Goal: Complete application form

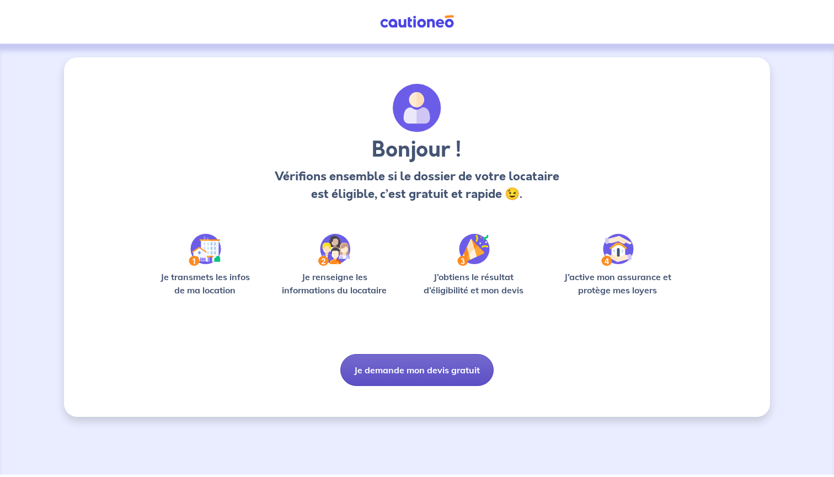
click at [390, 367] on button "Je demande mon devis gratuit" at bounding box center [416, 370] width 153 height 32
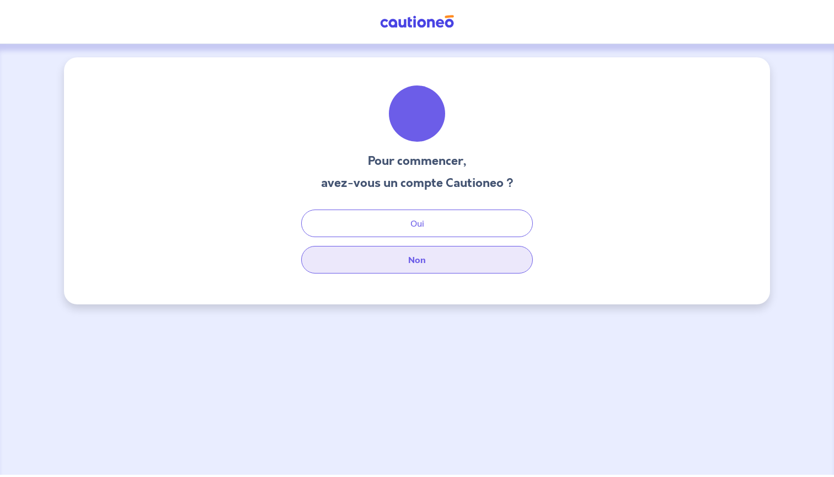
click at [403, 249] on button "Non" at bounding box center [417, 260] width 232 height 28
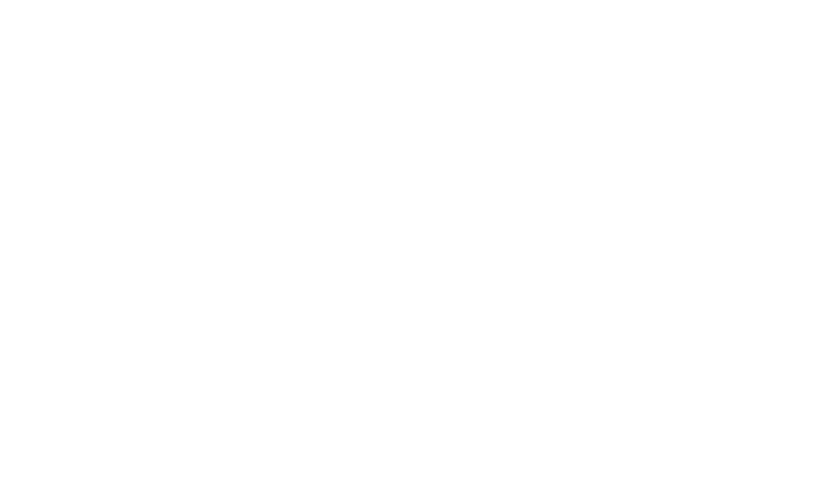
select select "FR"
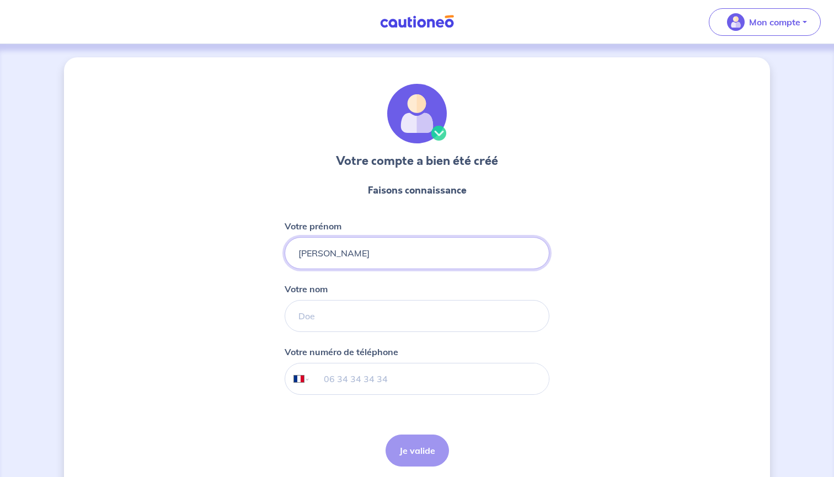
type input "Laurent"
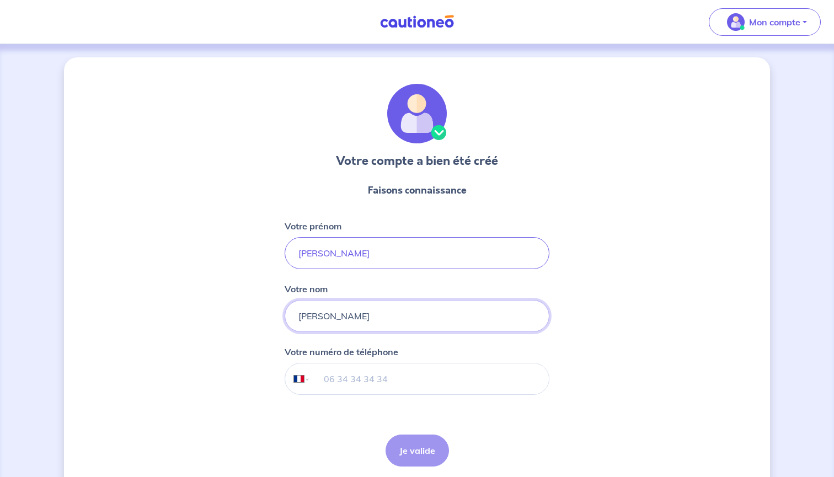
type input "Winkler"
click at [327, 378] on input "tel" at bounding box center [429, 378] width 238 height 31
type input "06 76 55 88 23"
click at [417, 452] on button "Je valide" at bounding box center [416, 451] width 63 height 32
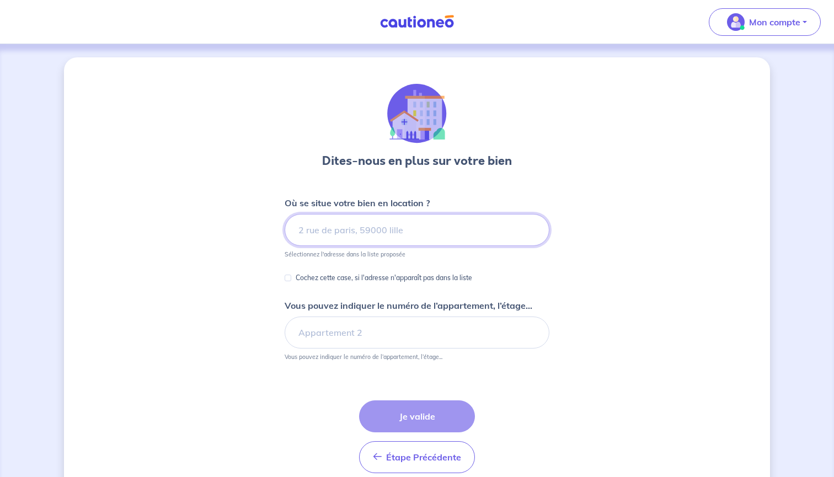
click at [326, 234] on input at bounding box center [417, 230] width 265 height 32
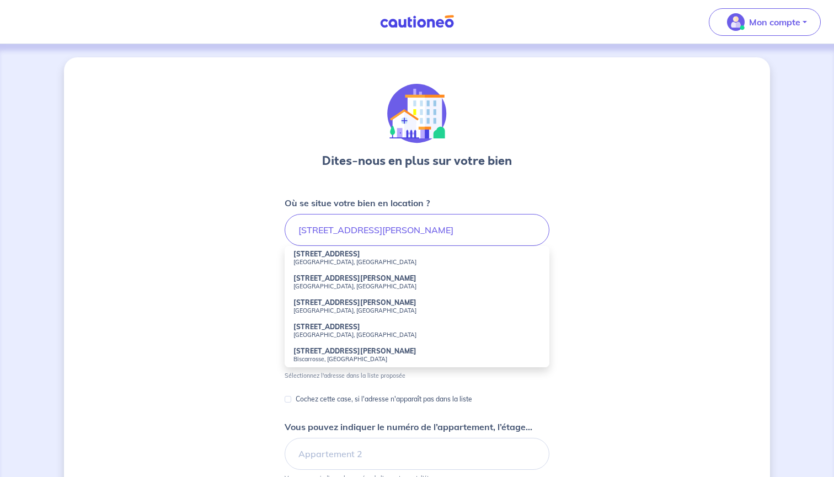
click at [311, 259] on small "Saint-Maur-des-Fossés, France" at bounding box center [416, 262] width 247 height 8
type input "56 Avenue Didier, Saint-Maur-des-Fossés, France"
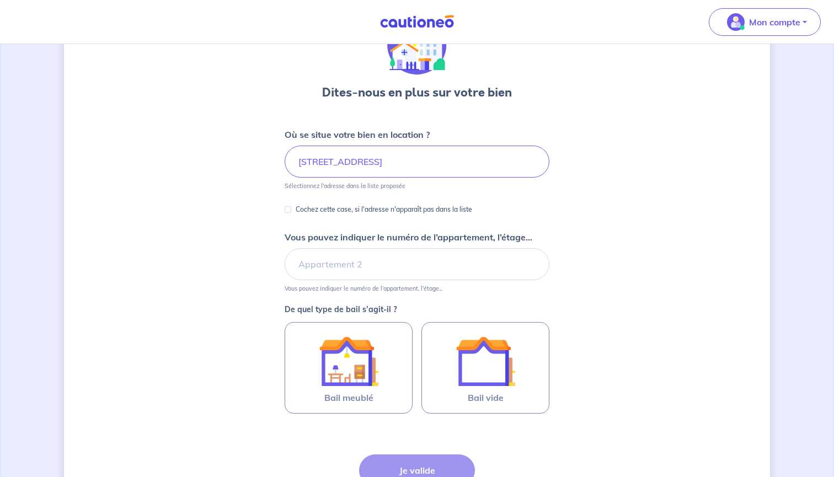
scroll to position [91, 0]
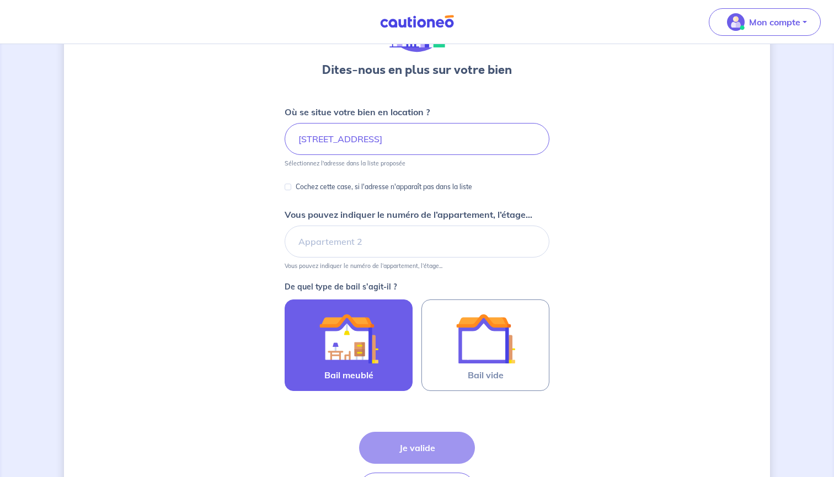
click at [363, 353] on img at bounding box center [349, 339] width 60 height 60
click at [0, 0] on input "Bail meublé" at bounding box center [0, 0] width 0 height 0
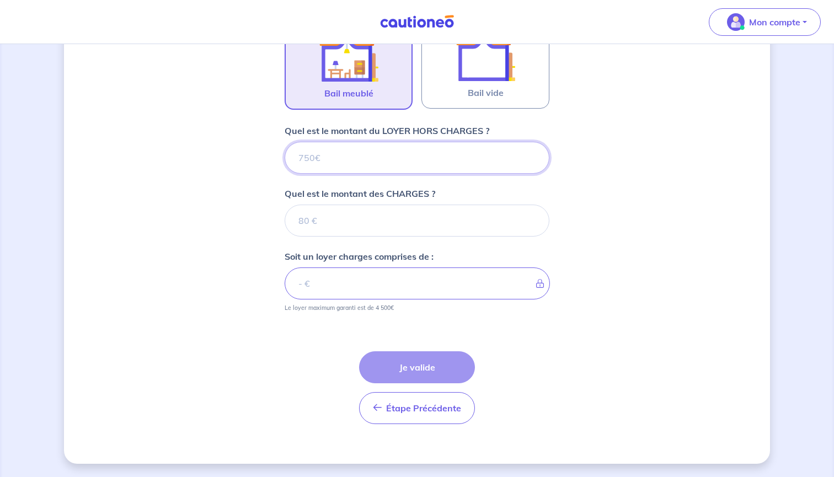
scroll to position [373, 0]
click at [323, 164] on input "Quel est le montant du LOYER HORS CHARGES ?" at bounding box center [417, 158] width 265 height 32
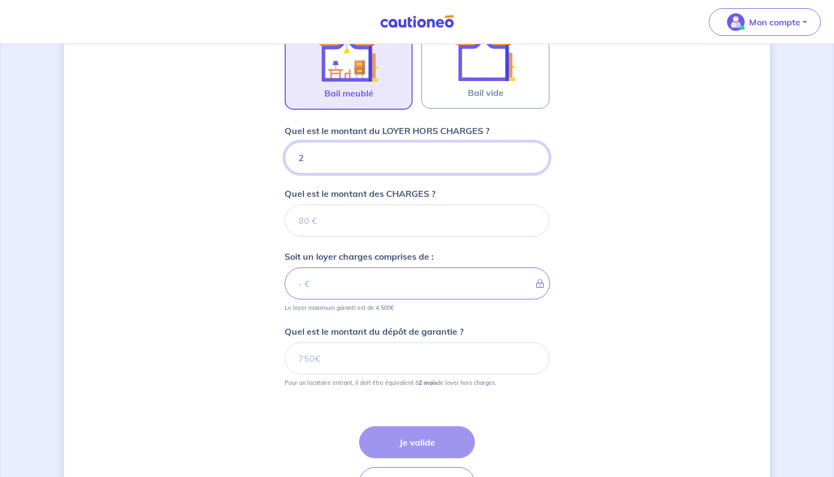
type input "22"
type input "2290"
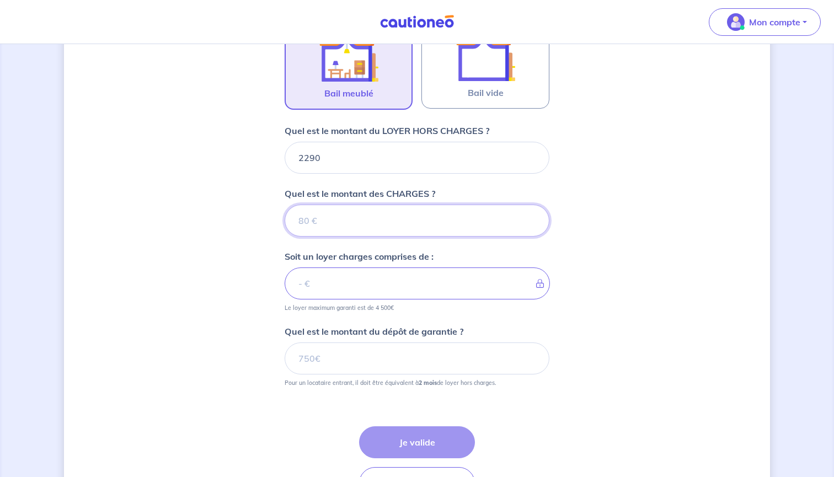
click at [326, 227] on input "Quel est le montant des CHARGES ?" at bounding box center [417, 221] width 265 height 32
type input "60"
type input "2350"
type input "60"
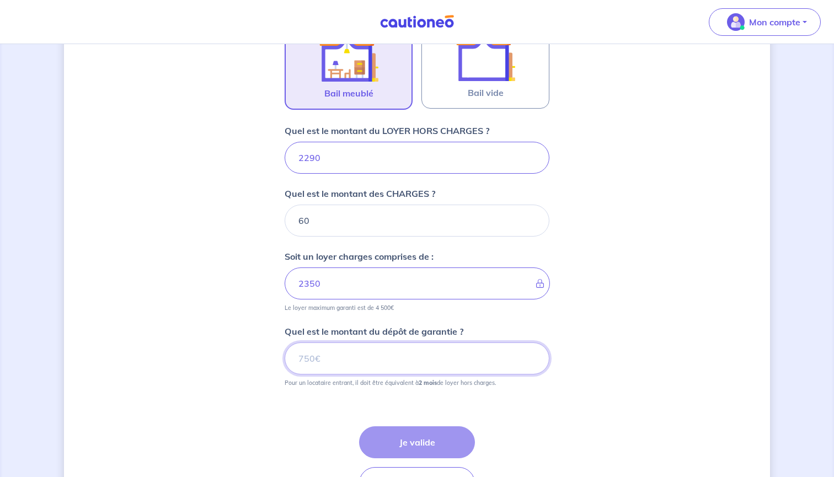
click at [330, 366] on input "Quel est le montant du dépôt de garantie ?" at bounding box center [417, 358] width 265 height 32
type input "4580"
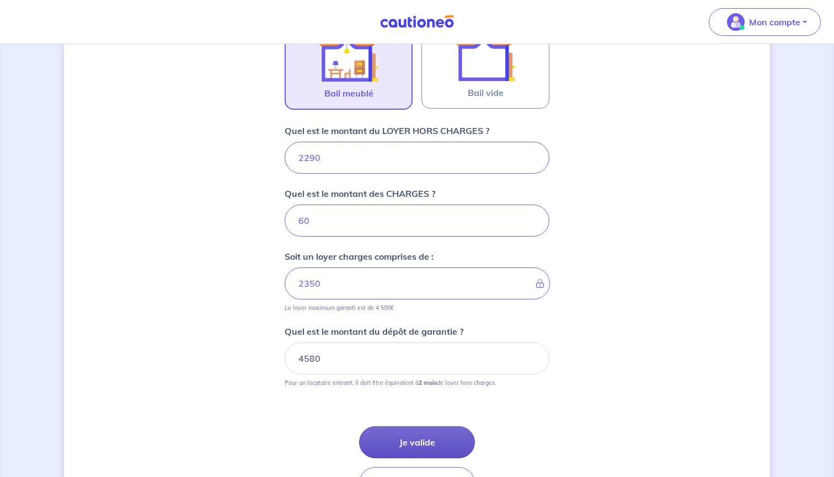
click at [415, 443] on button "Je valide" at bounding box center [417, 442] width 116 height 32
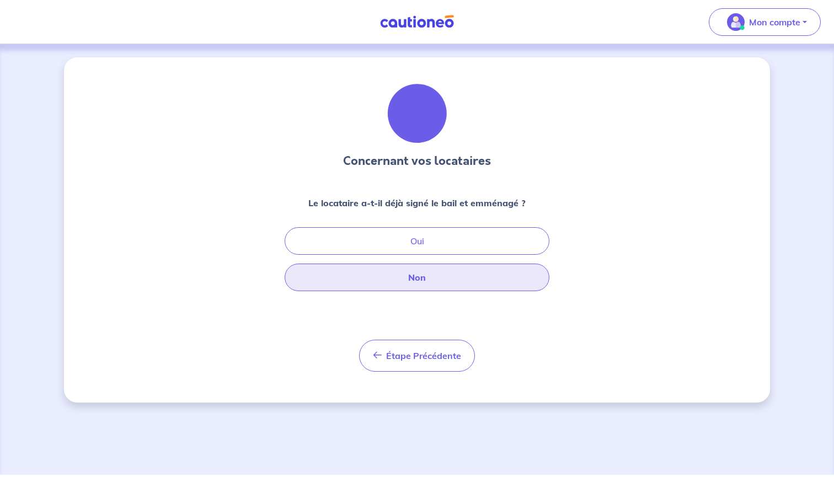
click at [382, 284] on button "Non" at bounding box center [417, 278] width 265 height 28
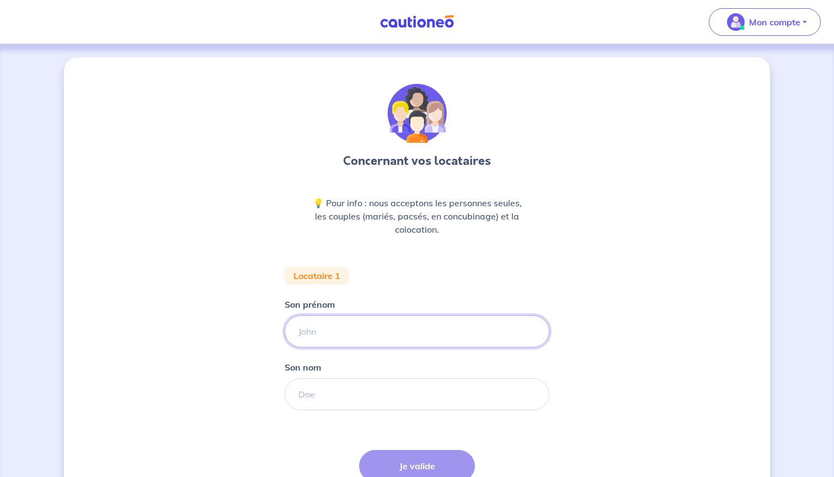
click at [335, 331] on input "Son prénom" at bounding box center [417, 331] width 265 height 32
type input "Marion"
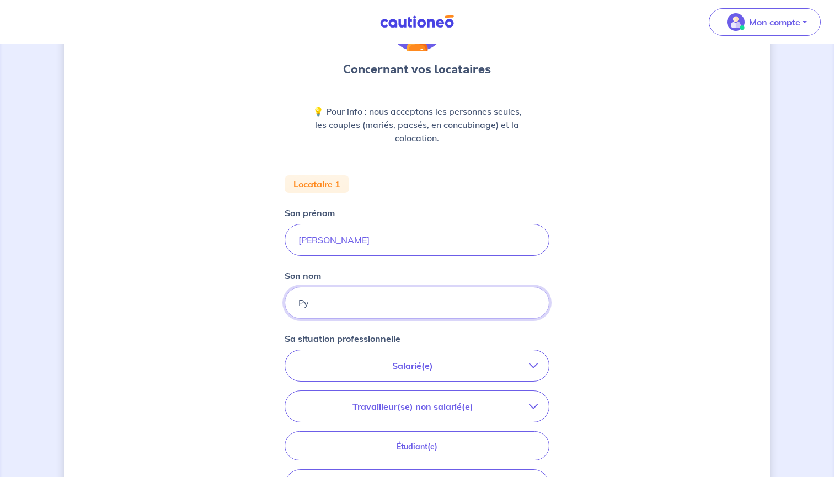
scroll to position [109, 0]
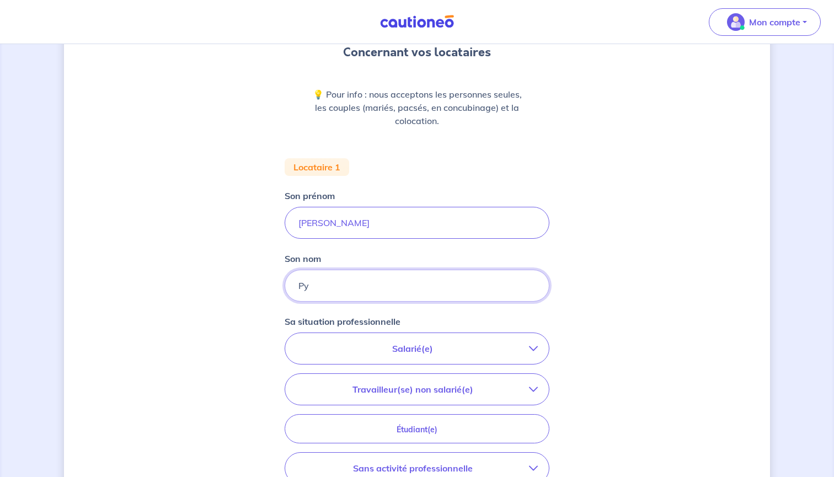
type input "Py"
click at [409, 347] on p "Salarié(e)" at bounding box center [412, 348] width 233 height 13
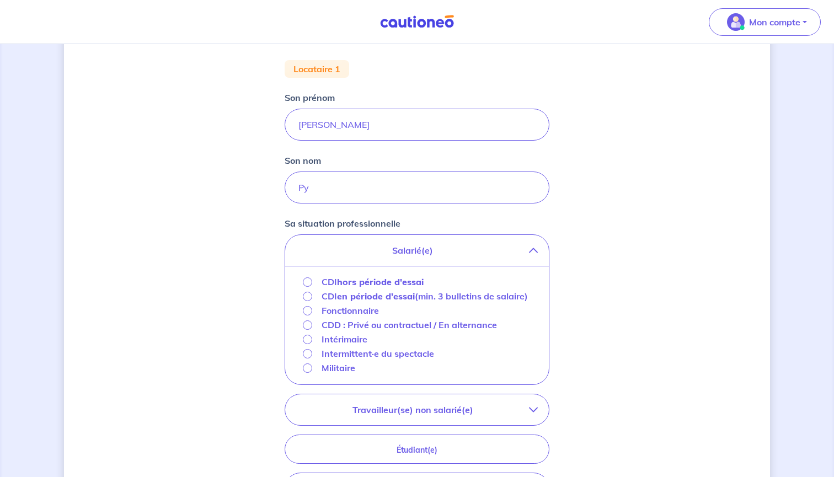
scroll to position [268, 0]
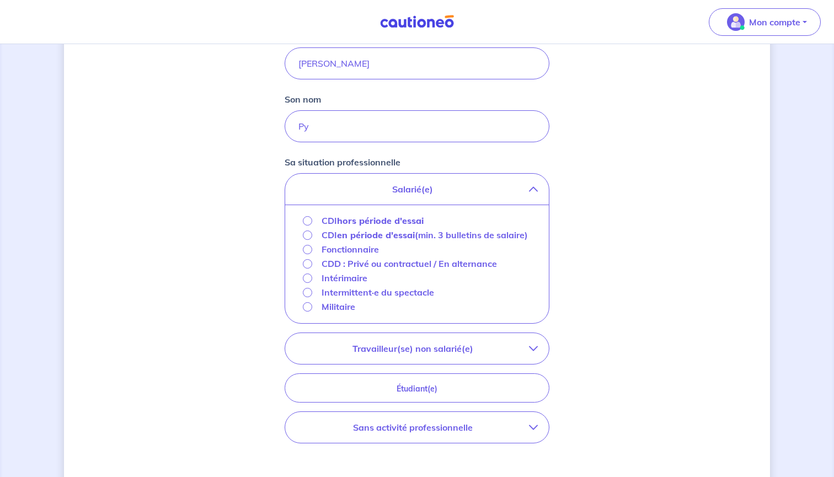
click at [308, 254] on input "Fonctionnaire" at bounding box center [307, 249] width 9 height 9
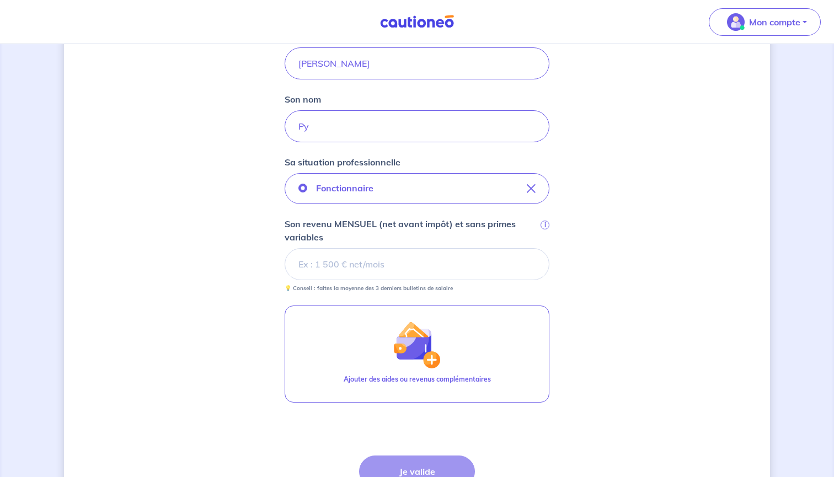
click at [323, 271] on input "Son revenu MENSUEL (net avant impôt) et sans primes variables i" at bounding box center [417, 264] width 265 height 32
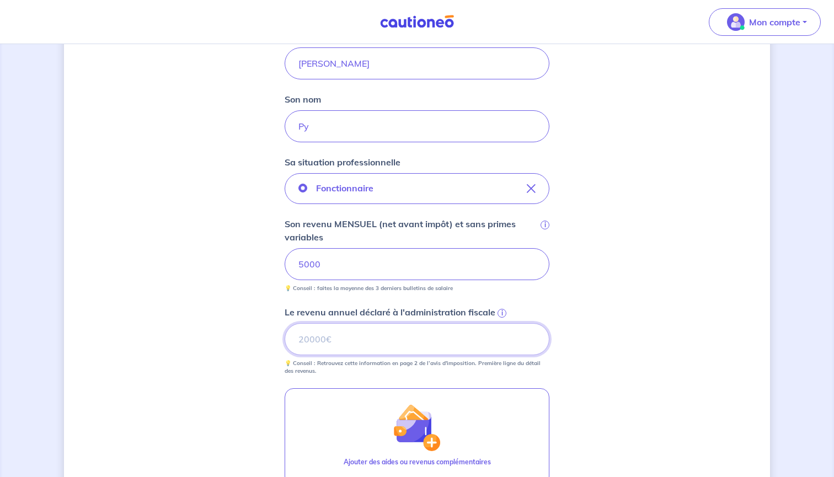
click at [316, 341] on input "Le revenu annuel déclaré à l'administration fiscale i" at bounding box center [417, 339] width 265 height 32
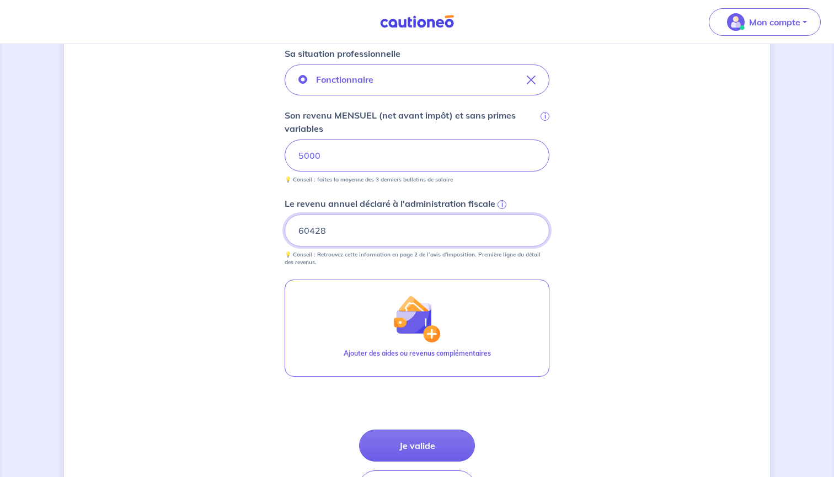
scroll to position [430, 0]
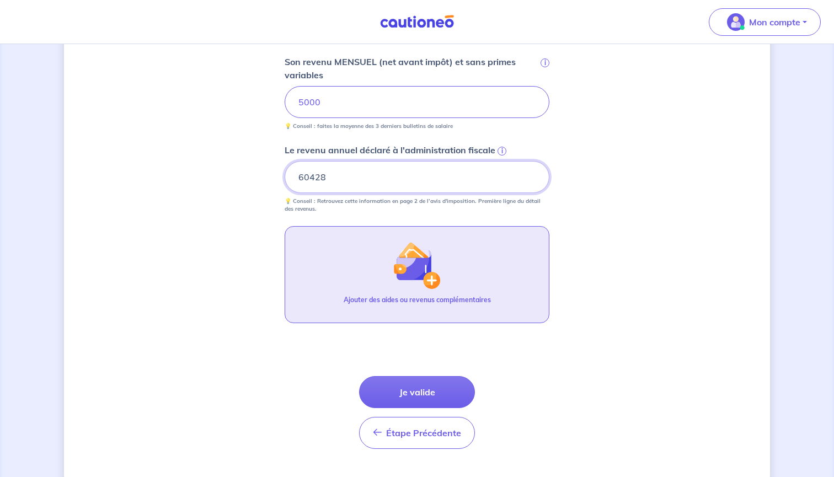
type input "60428"
click at [414, 267] on img "button" at bounding box center [416, 265] width 47 height 47
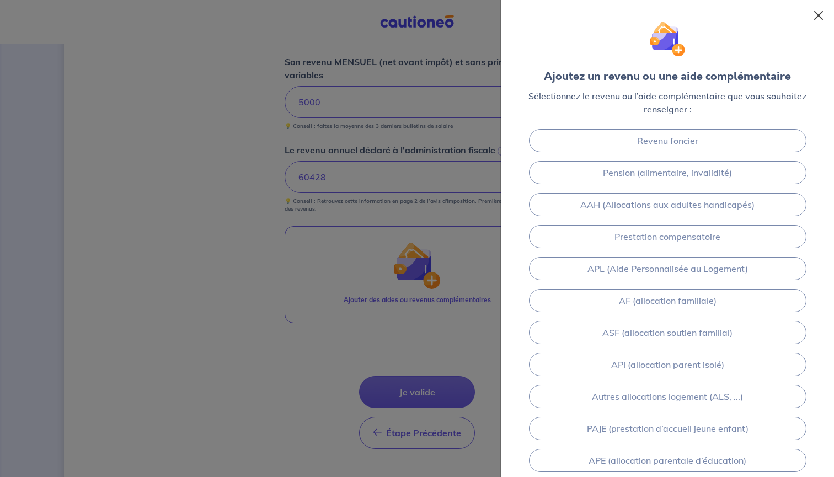
click at [820, 12] on button "Close" at bounding box center [818, 16] width 18 height 18
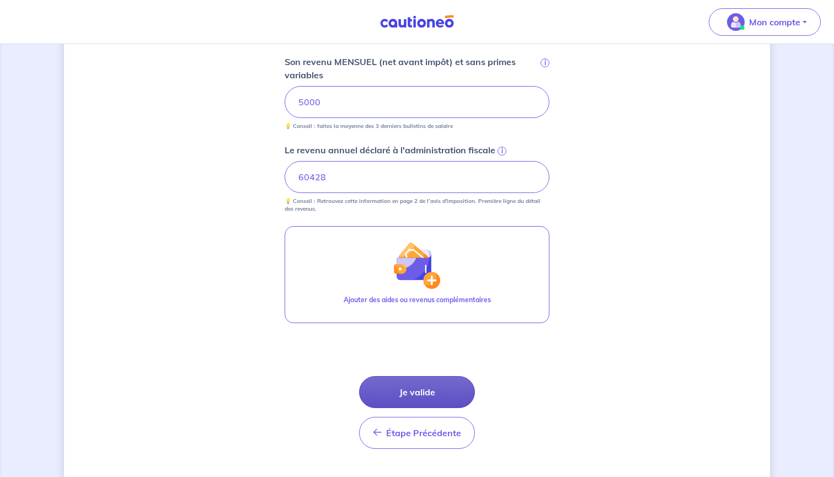
click at [430, 395] on button "Je valide" at bounding box center [417, 392] width 116 height 32
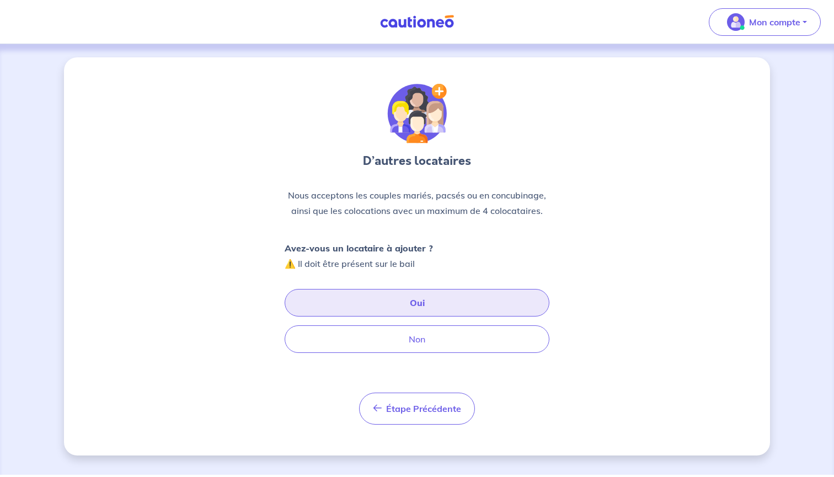
click at [398, 303] on button "Oui" at bounding box center [417, 303] width 265 height 28
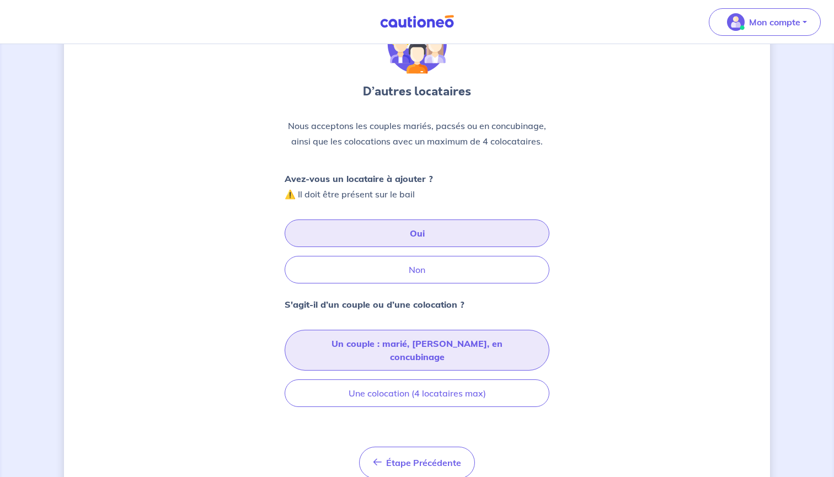
scroll to position [100, 0]
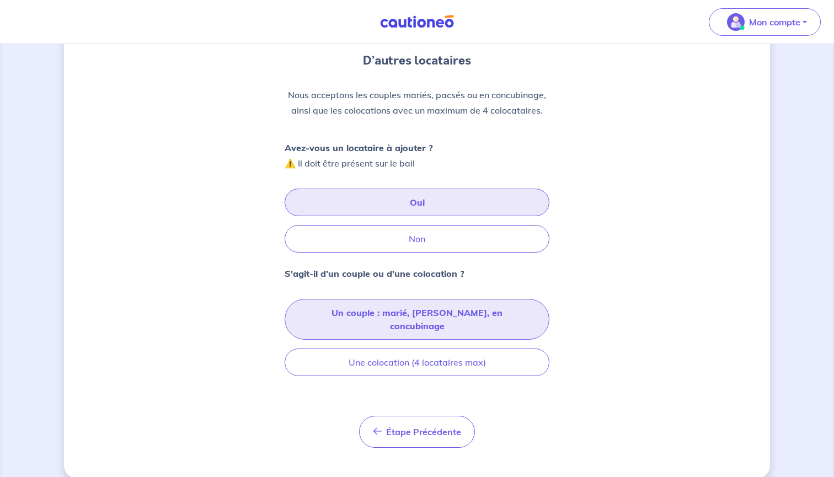
click at [391, 318] on button "Un couple : marié, pacsé, en concubinage" at bounding box center [417, 319] width 265 height 41
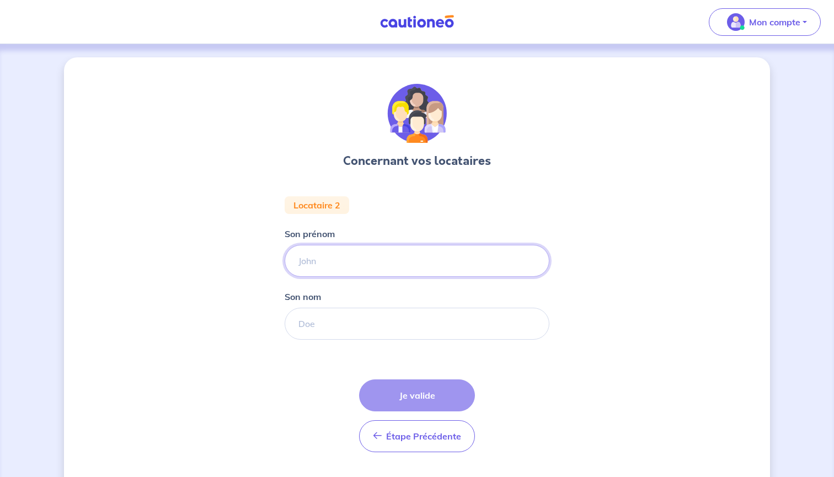
click at [338, 264] on input "Son prénom" at bounding box center [417, 261] width 265 height 32
type input "Cédric"
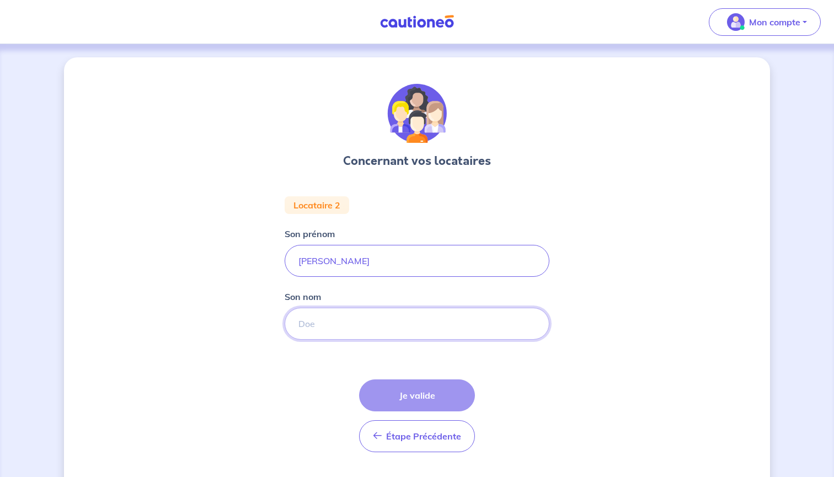
click at [308, 319] on input "Son nom" at bounding box center [417, 324] width 265 height 32
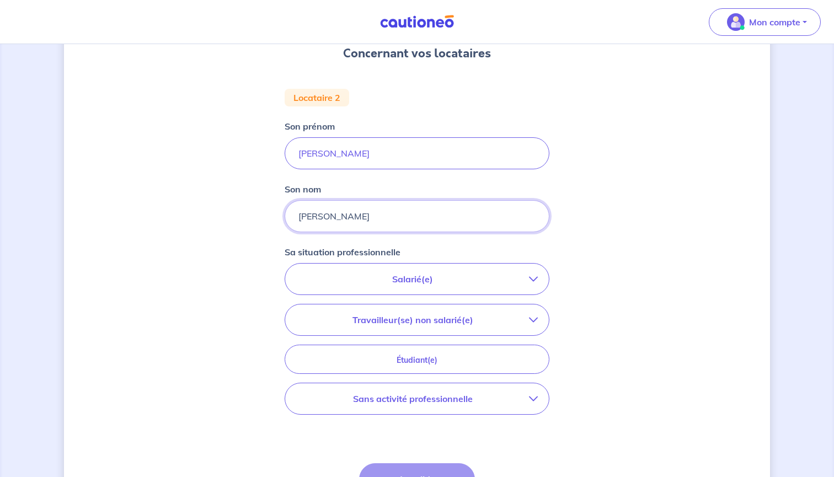
scroll to position [127, 0]
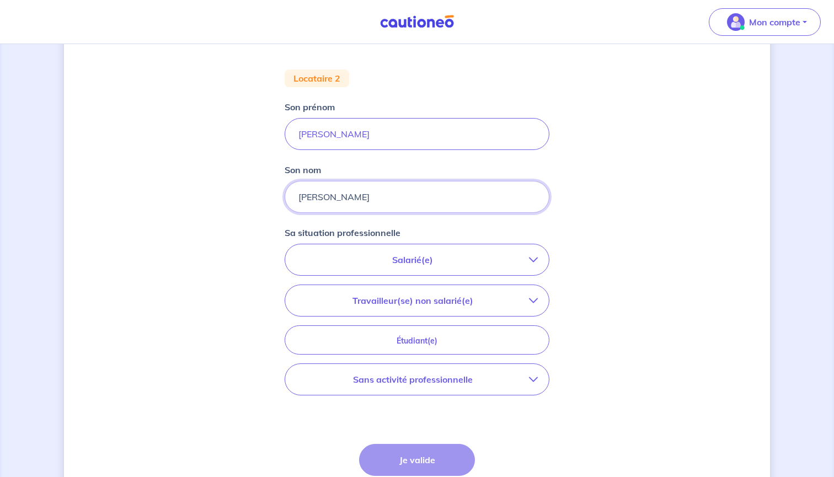
type input "FERNANDEZ"
click at [415, 261] on p "Salarié(e)" at bounding box center [412, 259] width 233 height 13
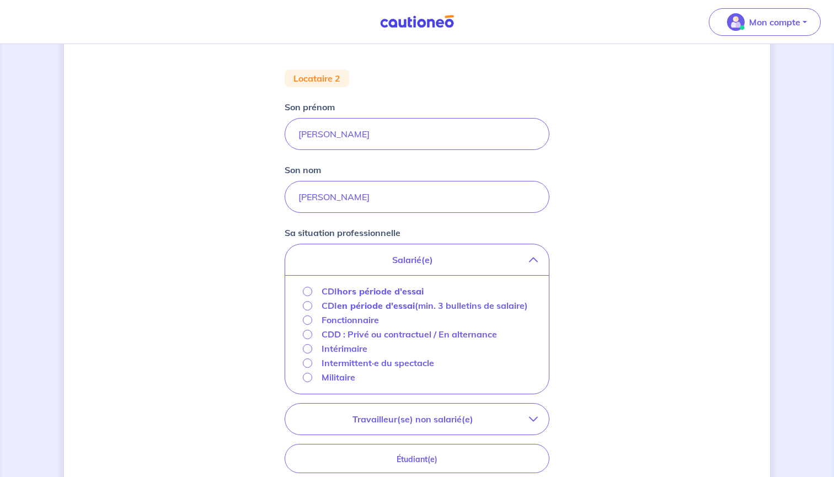
click at [341, 326] on p "Fonctionnaire" at bounding box center [349, 319] width 57 height 13
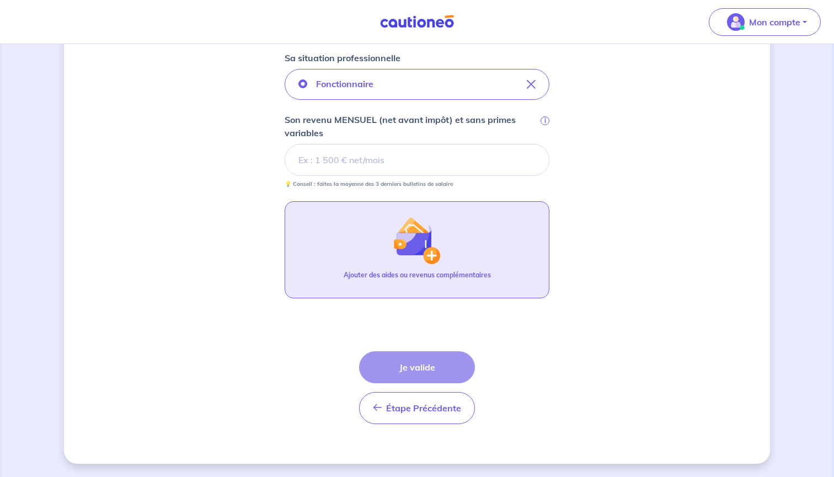
scroll to position [302, 0]
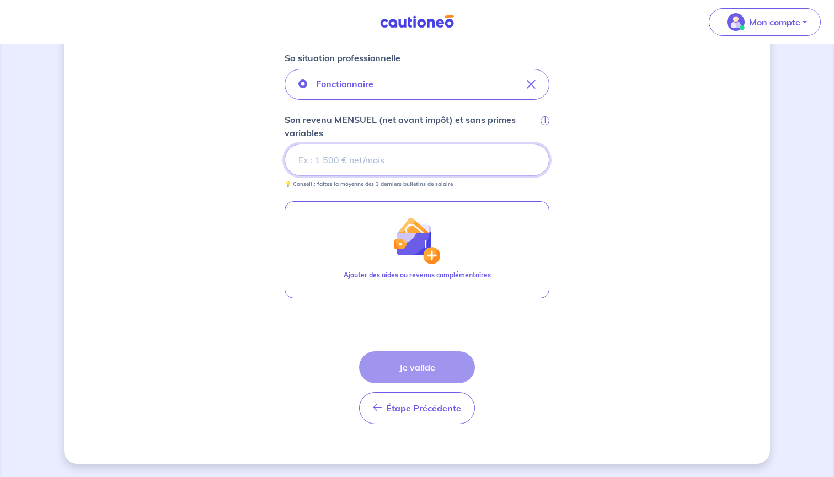
click at [327, 164] on input "Son revenu MENSUEL (net avant impôt) et sans primes variables i" at bounding box center [417, 160] width 265 height 32
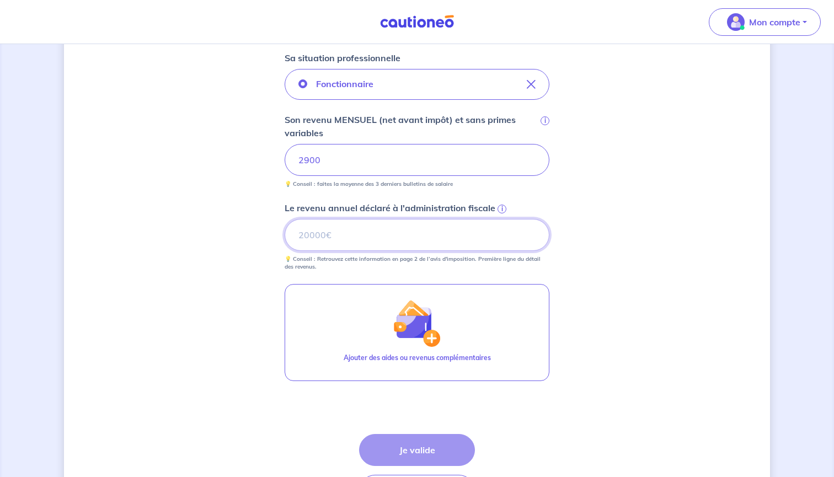
click at [327, 239] on input "Le revenu annuel déclaré à l'administration fiscale i" at bounding box center [417, 235] width 265 height 32
type input "44987"
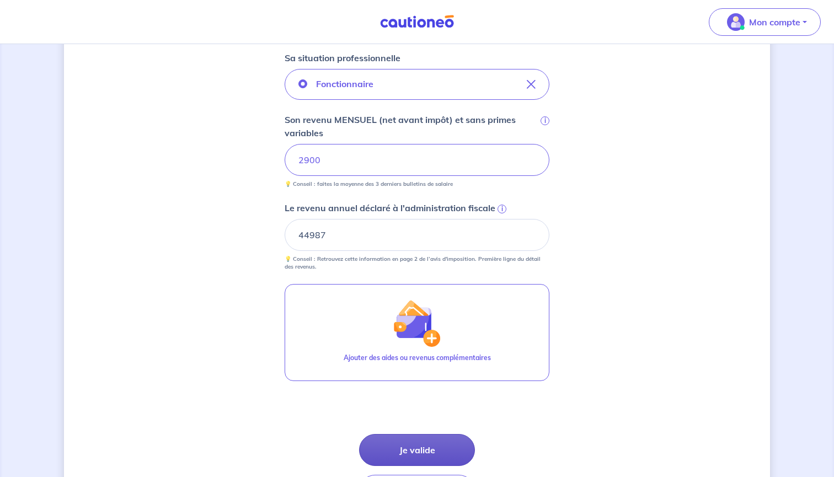
click at [405, 448] on button "Je valide" at bounding box center [417, 450] width 116 height 32
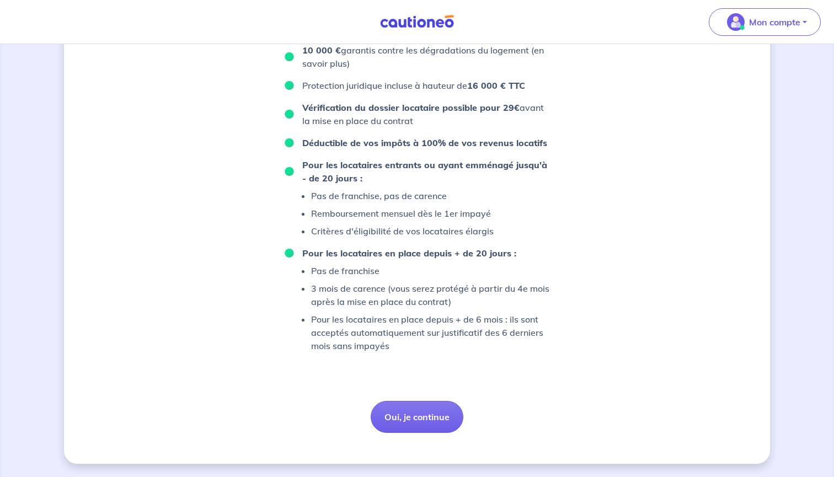
scroll to position [782, 0]
click at [406, 417] on button "Oui, je continue" at bounding box center [417, 417] width 93 height 32
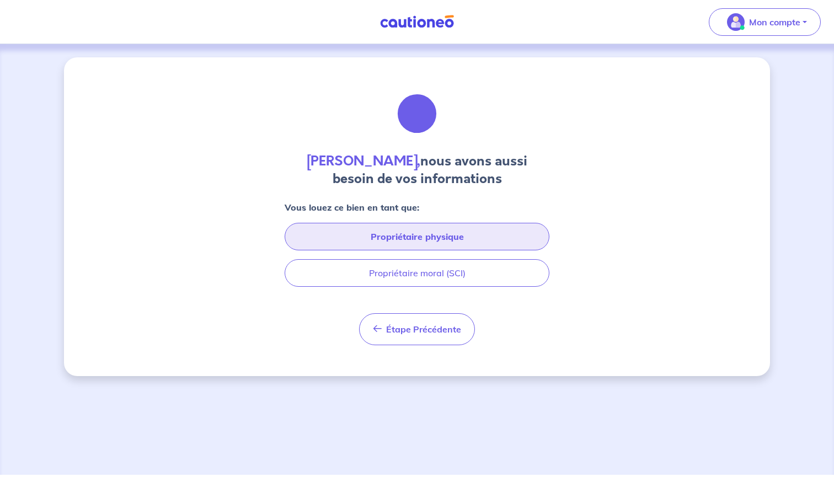
click at [416, 241] on button "Propriétaire physique" at bounding box center [417, 237] width 265 height 28
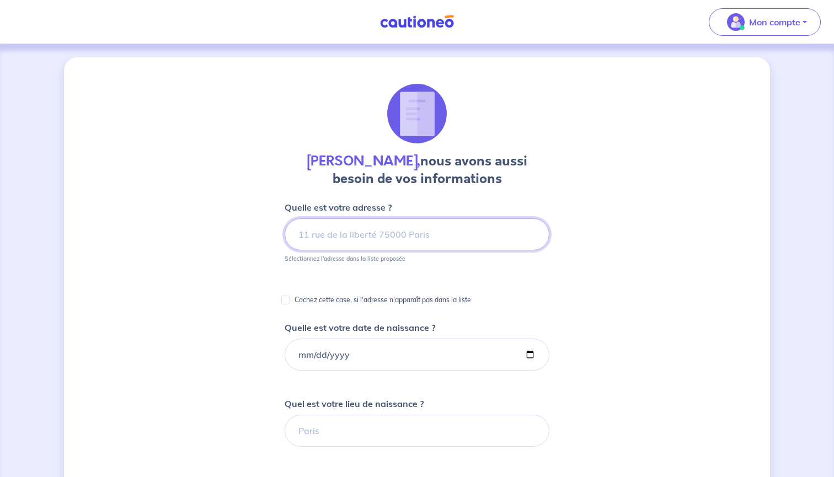
click at [374, 236] on input at bounding box center [417, 234] width 265 height 32
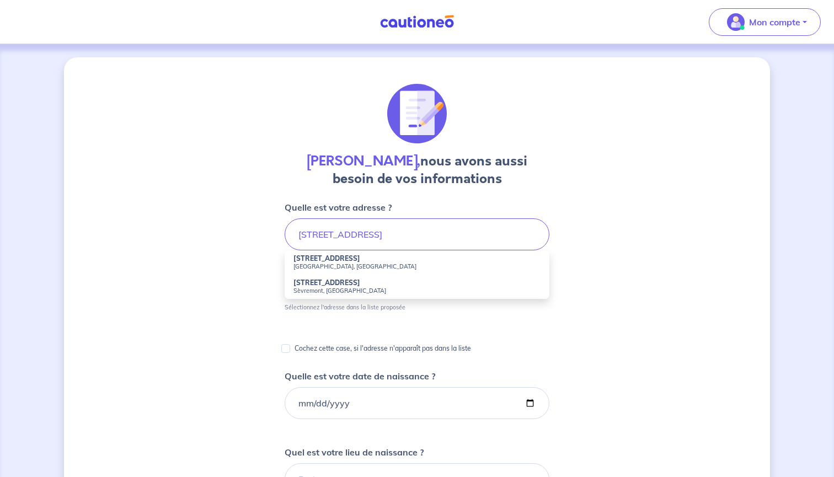
click at [354, 262] on small "Saint-Germain-en-Laye, France" at bounding box center [416, 266] width 247 height 8
type input "2 Bis Rue de la Rochejaquelein, Saint-Germain-en-Laye, France"
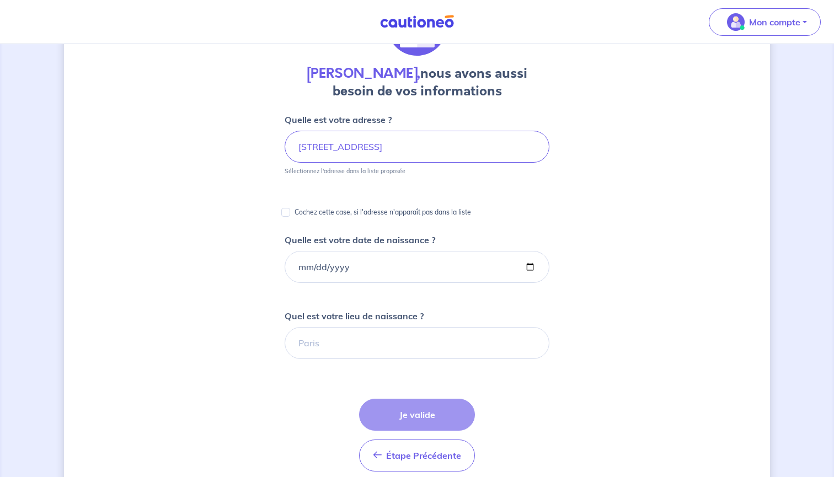
scroll to position [113, 0]
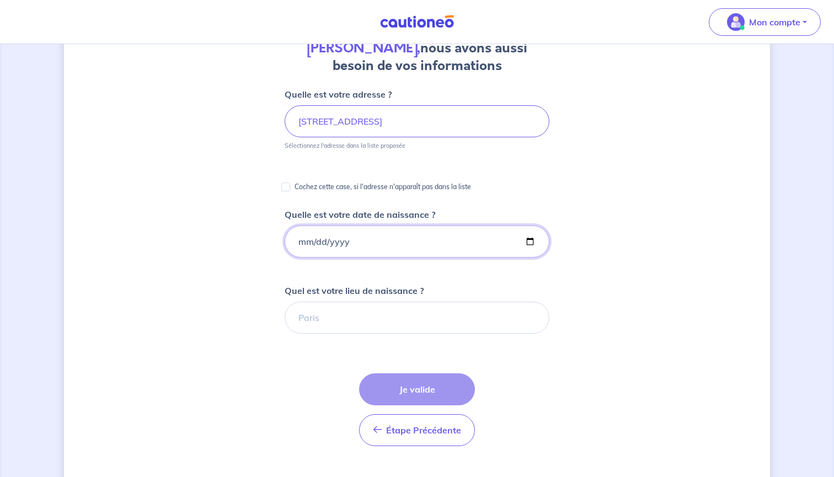
click at [302, 243] on input "Quelle est votre date de naissance ?" at bounding box center [417, 242] width 265 height 32
click at [317, 239] on input "Quelle est votre date de naissance ?" at bounding box center [417, 242] width 265 height 32
click at [332, 242] on input "Quelle est votre date de naissance ?" at bounding box center [417, 242] width 265 height 32
type input "1986-05-12"
click at [226, 267] on div "Laurent Winkler, nous avons aussi besoin de vos informations Quelle est votre a…" at bounding box center [417, 301] width 706 height 714
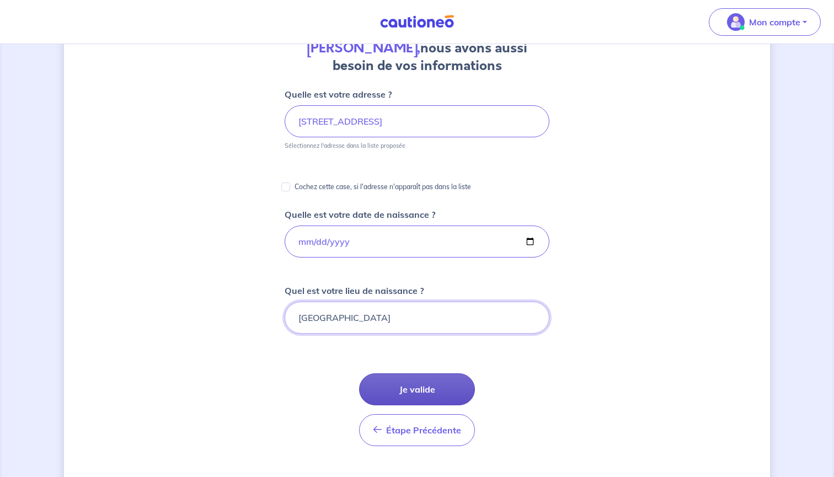
type input "Mulhouse"
click at [405, 385] on button "Je valide" at bounding box center [417, 389] width 116 height 32
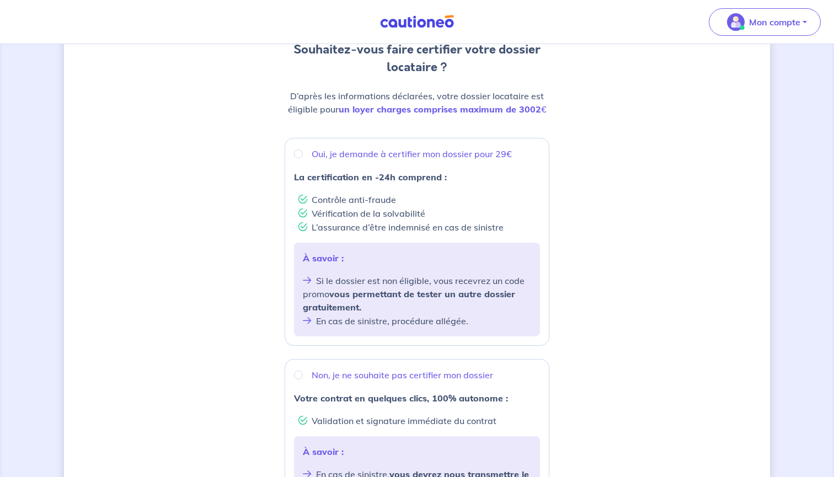
scroll to position [111, 0]
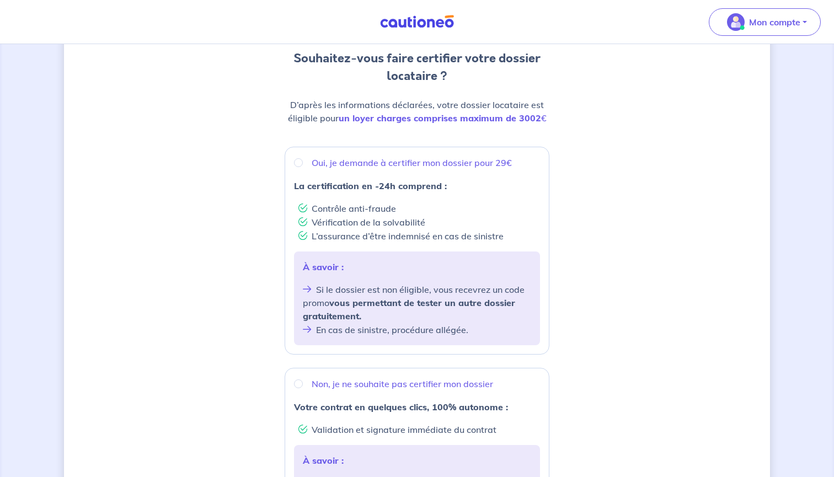
click at [299, 163] on input "Oui, je demande à certifier mon dossier pour 29€" at bounding box center [298, 162] width 9 height 9
radio input "true"
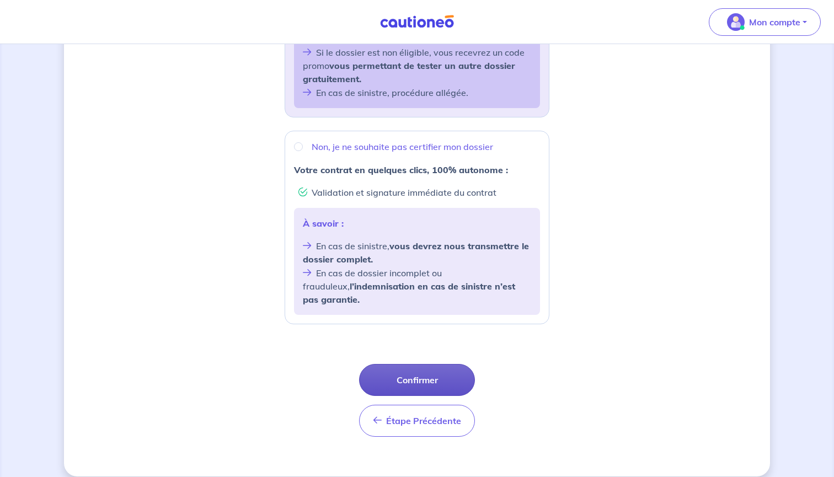
scroll to position [348, 0]
click at [410, 364] on button "Confirmer" at bounding box center [417, 380] width 116 height 32
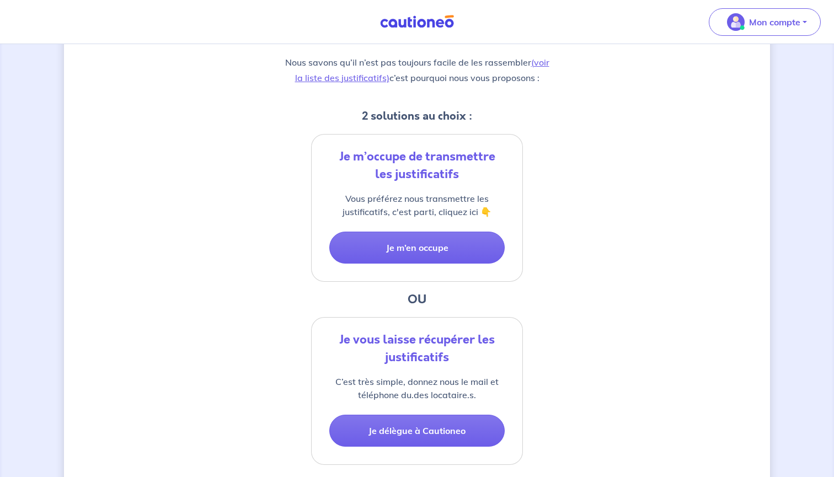
scroll to position [192, 0]
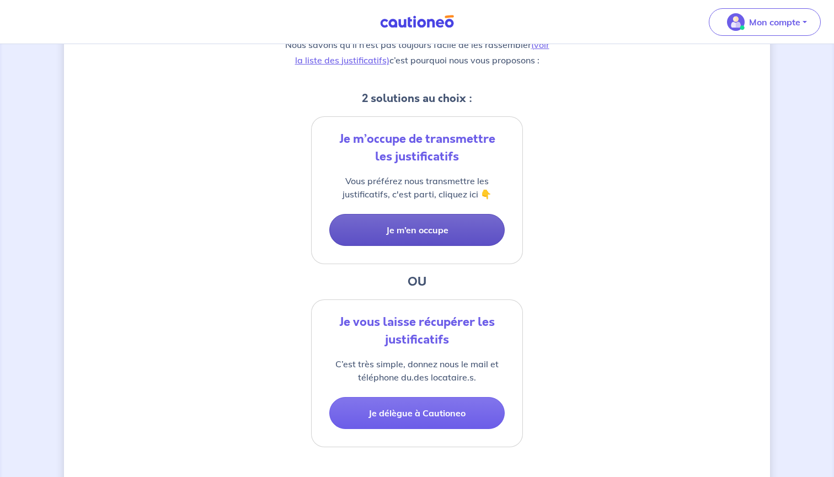
click at [406, 230] on button "Je m’en occupe" at bounding box center [416, 230] width 175 height 32
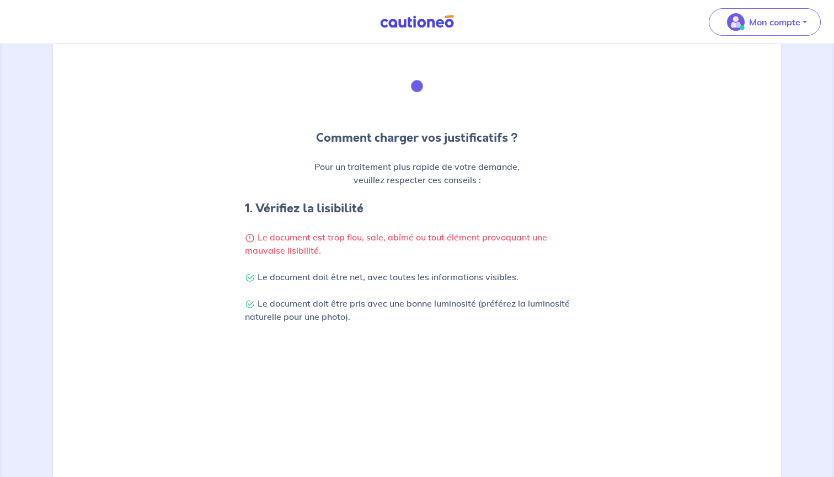
scroll to position [76, 0]
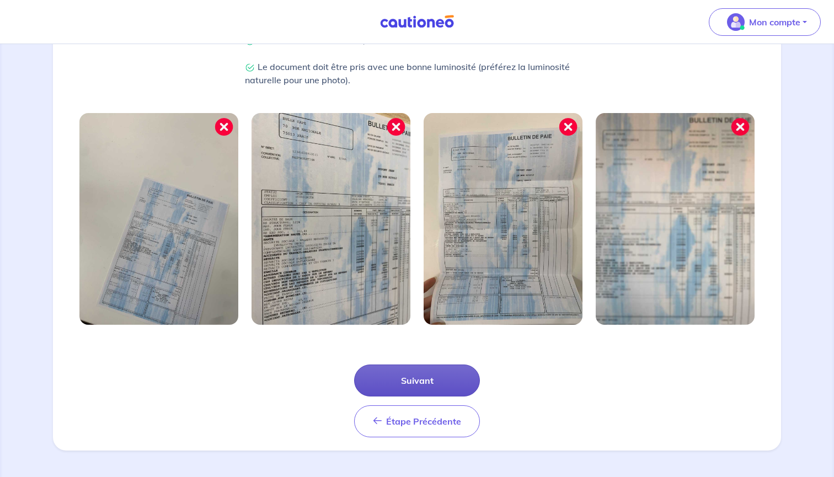
click at [418, 381] on button "Suivant" at bounding box center [417, 380] width 126 height 32
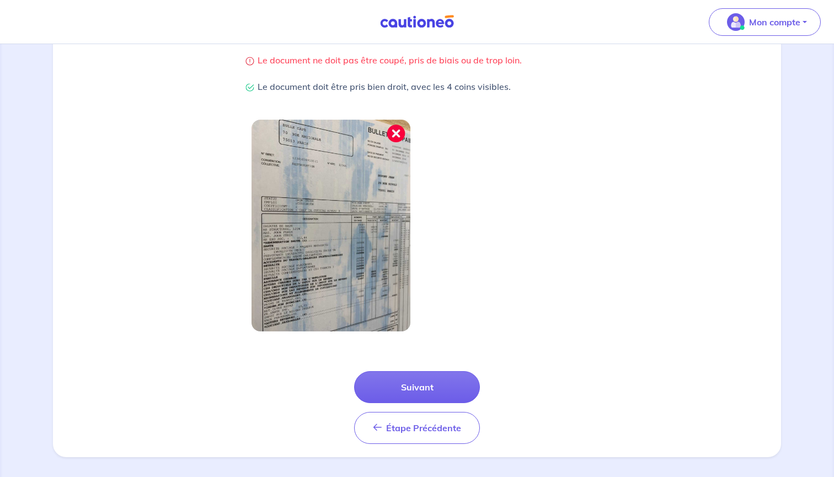
scroll to position [254, 0]
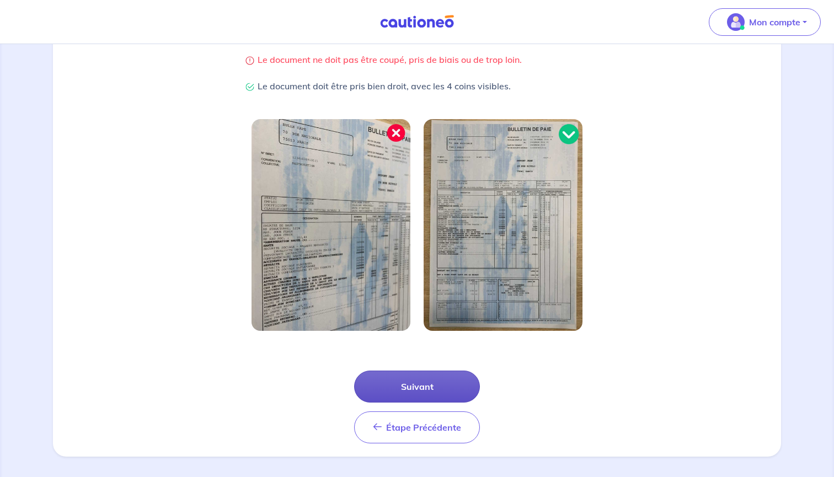
click at [414, 382] on button "Suivant" at bounding box center [417, 387] width 126 height 32
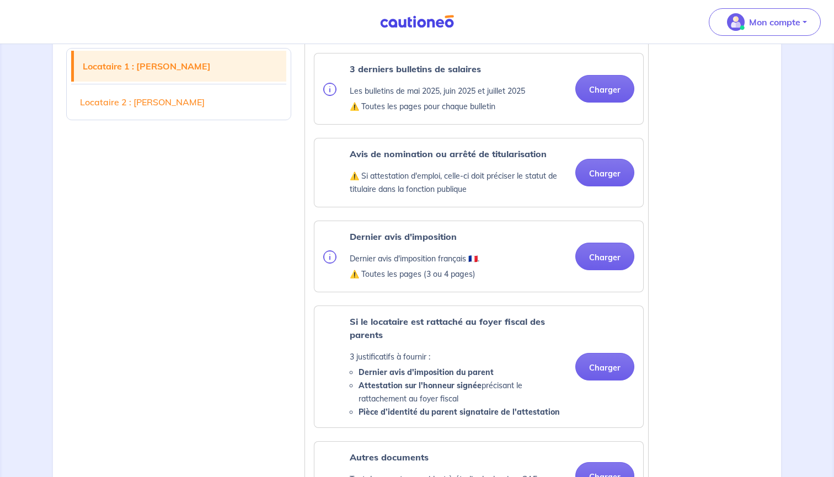
scroll to position [438, 0]
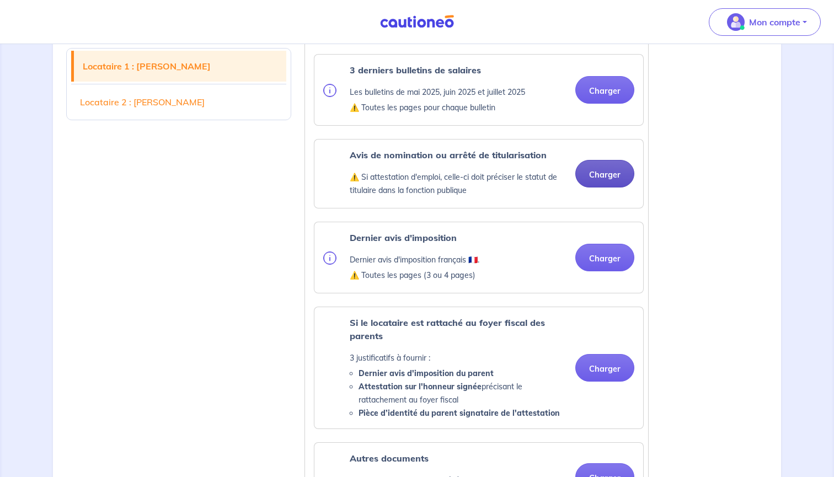
click at [599, 185] on button "Charger" at bounding box center [604, 174] width 59 height 28
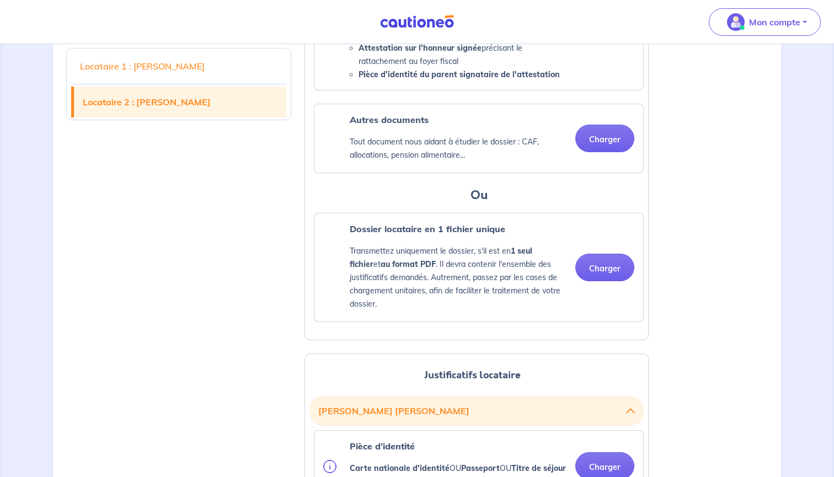
scroll to position [822, 0]
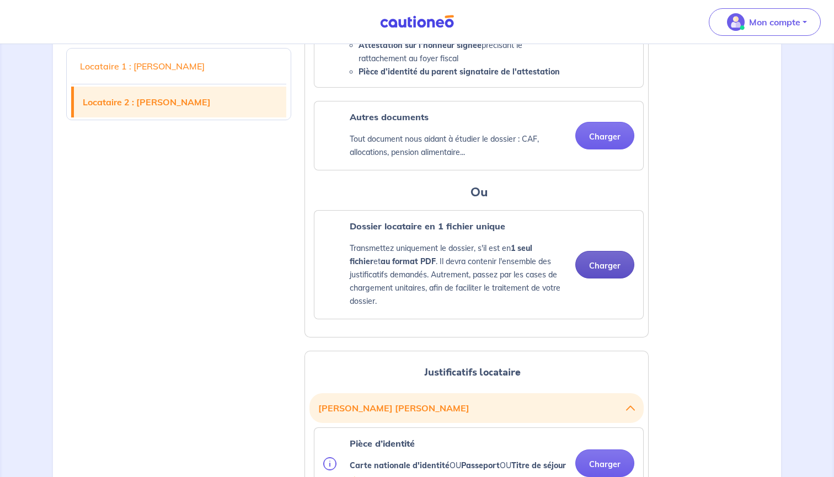
click at [614, 278] on button "Charger" at bounding box center [604, 265] width 59 height 28
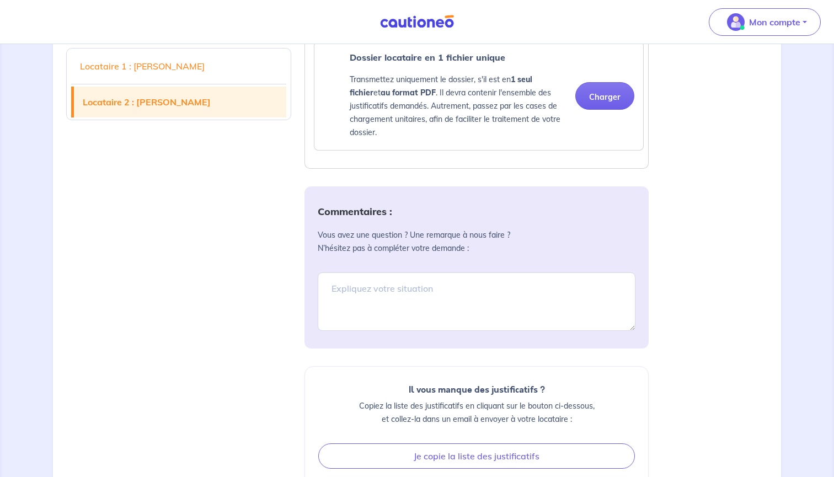
scroll to position [1843, 0]
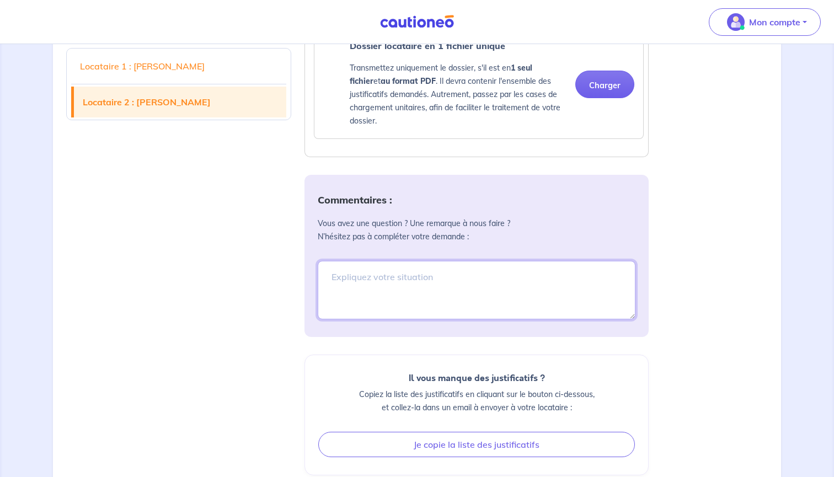
click at [389, 309] on textarea at bounding box center [477, 290] width 318 height 58
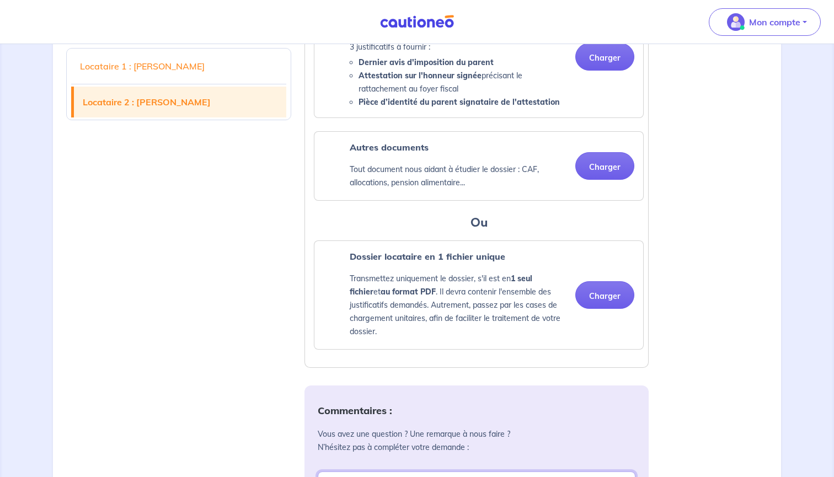
scroll to position [1695, 0]
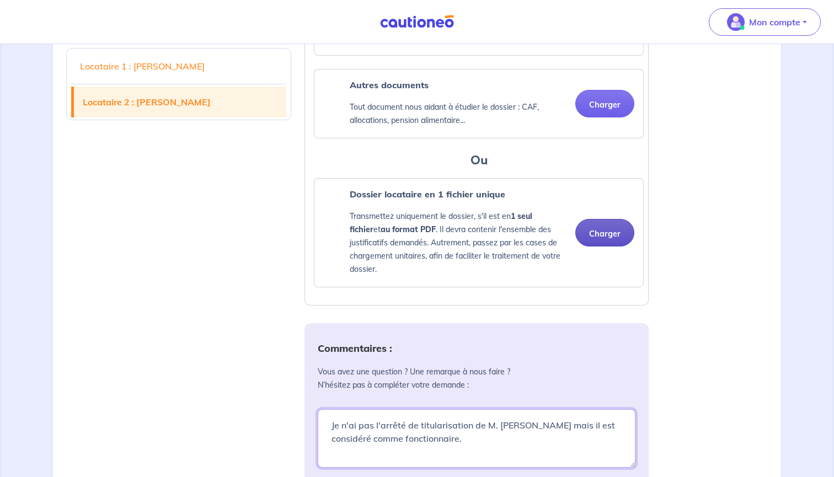
type textarea "Je n'ai pas l'arrêté de titularisation de M. Cédric Fernandez mais il est consi…"
click at [612, 246] on button "Charger" at bounding box center [604, 233] width 59 height 28
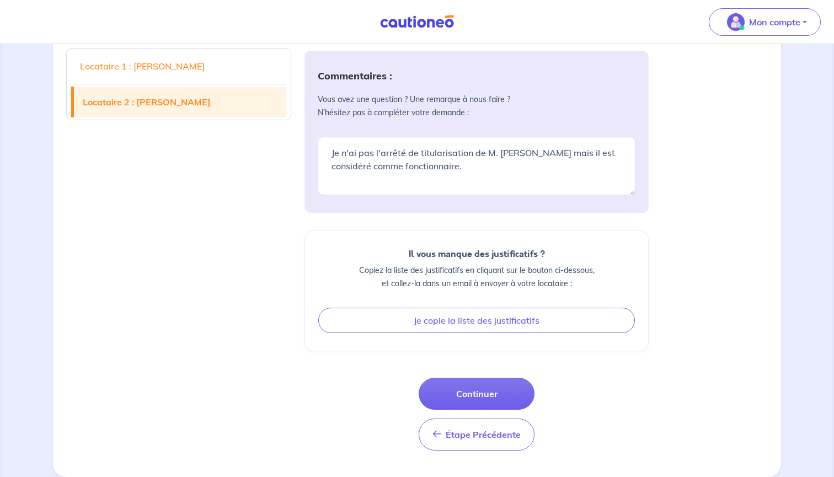
scroll to position [2036, 0]
click at [478, 393] on button "Continuer" at bounding box center [477, 394] width 116 height 32
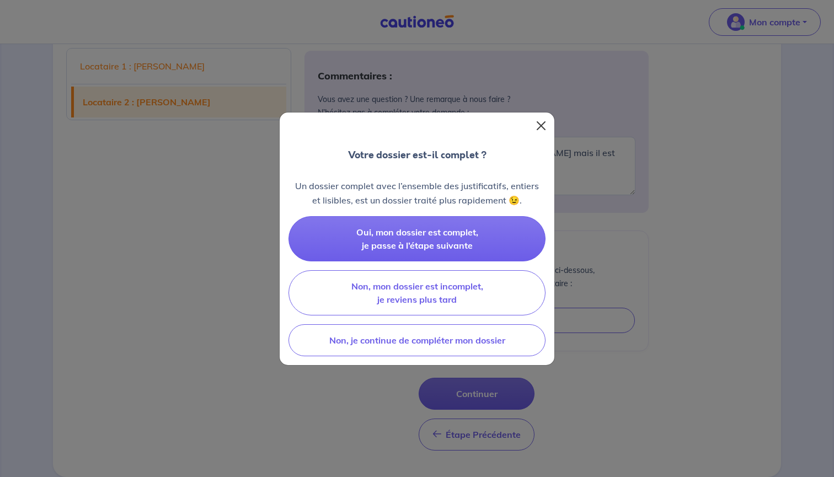
click at [541, 124] on button "Close" at bounding box center [541, 126] width 18 height 18
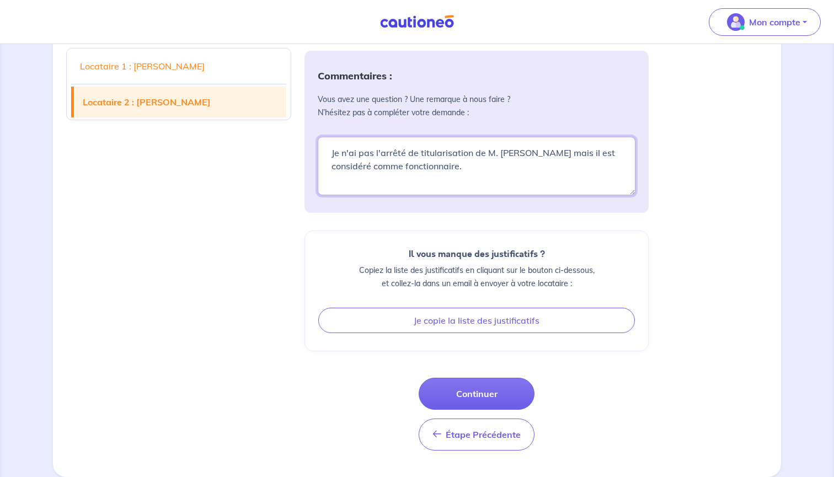
drag, startPoint x: 478, startPoint y: 169, endPoint x: 298, endPoint y: 146, distance: 180.7
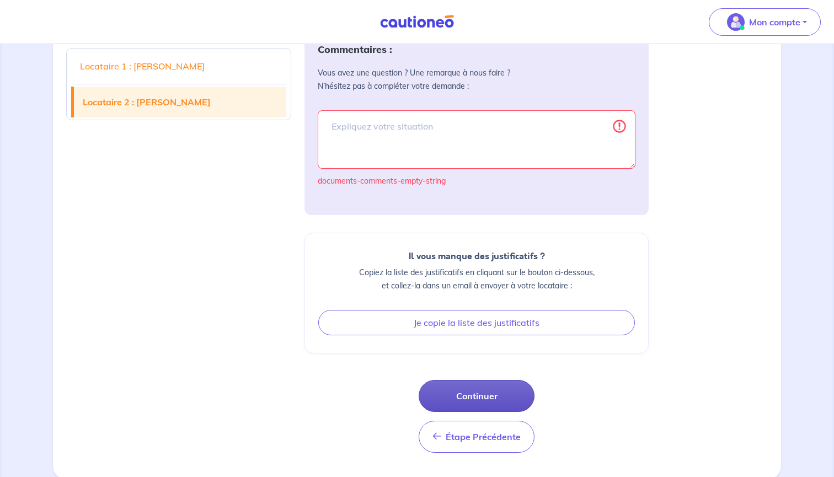
click at [481, 412] on button "Continuer" at bounding box center [477, 396] width 116 height 32
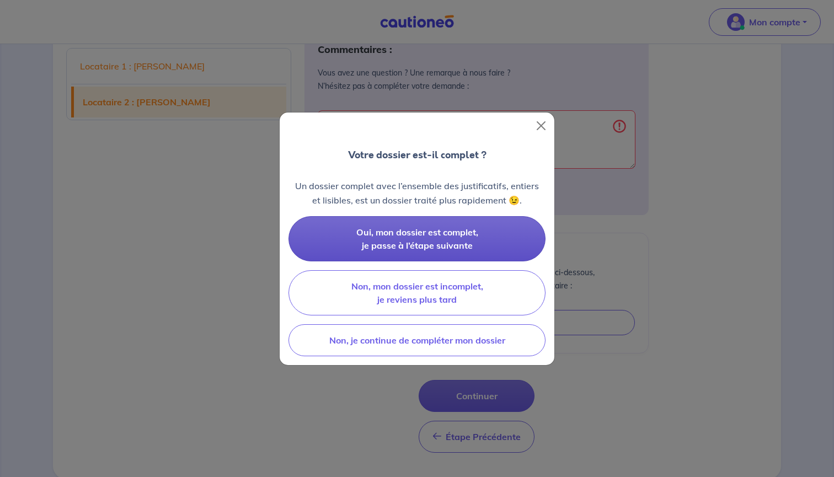
click at [415, 242] on span "Oui, mon dossier est complet, je passe à l’étape suivante" at bounding box center [417, 239] width 122 height 24
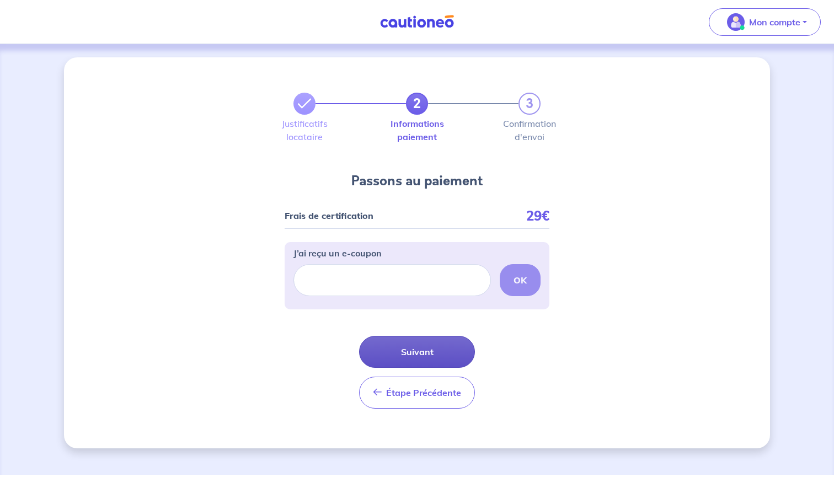
click at [409, 354] on button "Suivant" at bounding box center [417, 352] width 116 height 32
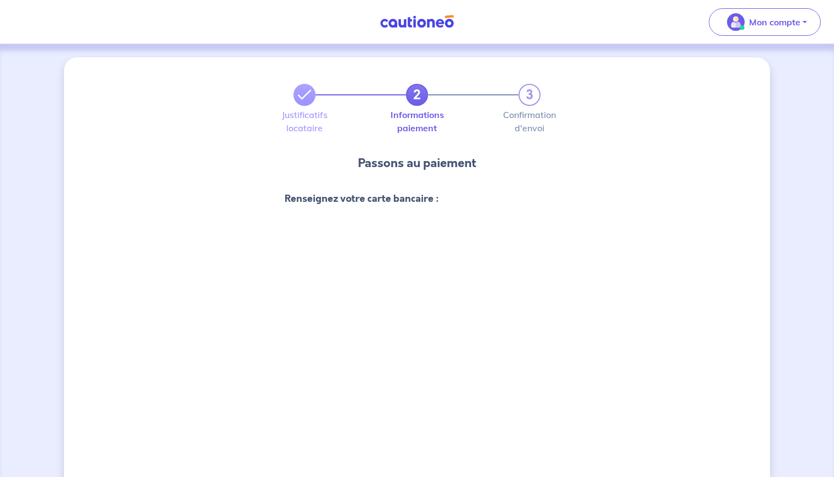
scroll to position [360, 0]
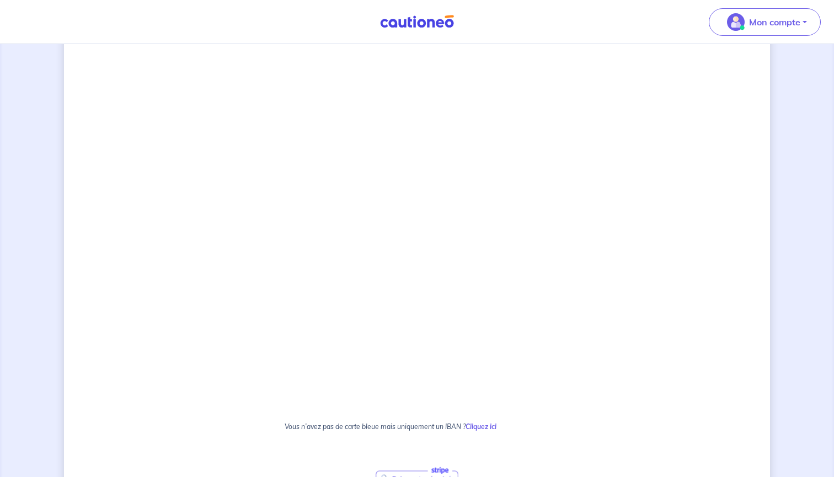
click at [666, 312] on div "2 3 Justificatifs locataire Informations paiement Confirmation d'envoi Passons …" at bounding box center [417, 179] width 706 height 964
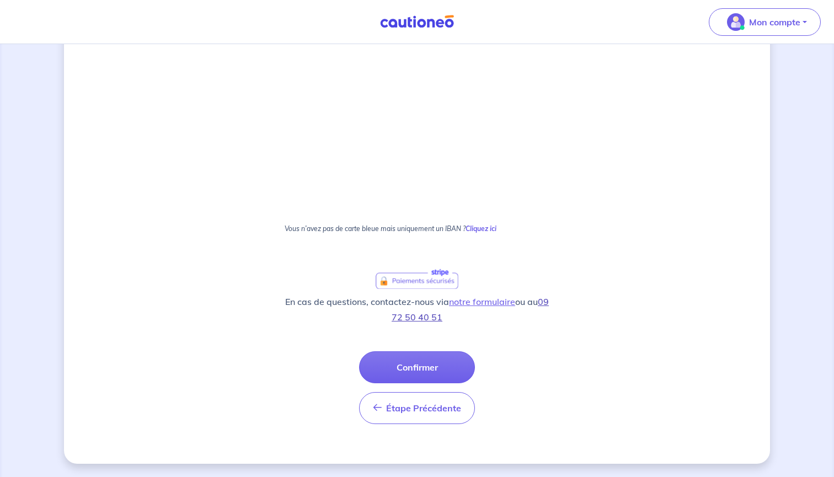
scroll to position [558, 0]
click at [412, 356] on button "Confirmer" at bounding box center [417, 367] width 116 height 32
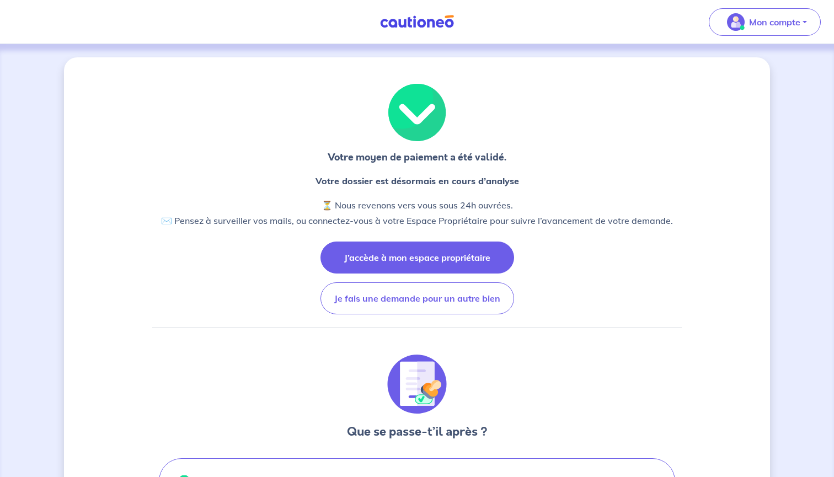
click at [430, 254] on button "J’accède à mon espace propriétaire" at bounding box center [417, 258] width 194 height 32
